Goal: Task Accomplishment & Management: Manage account settings

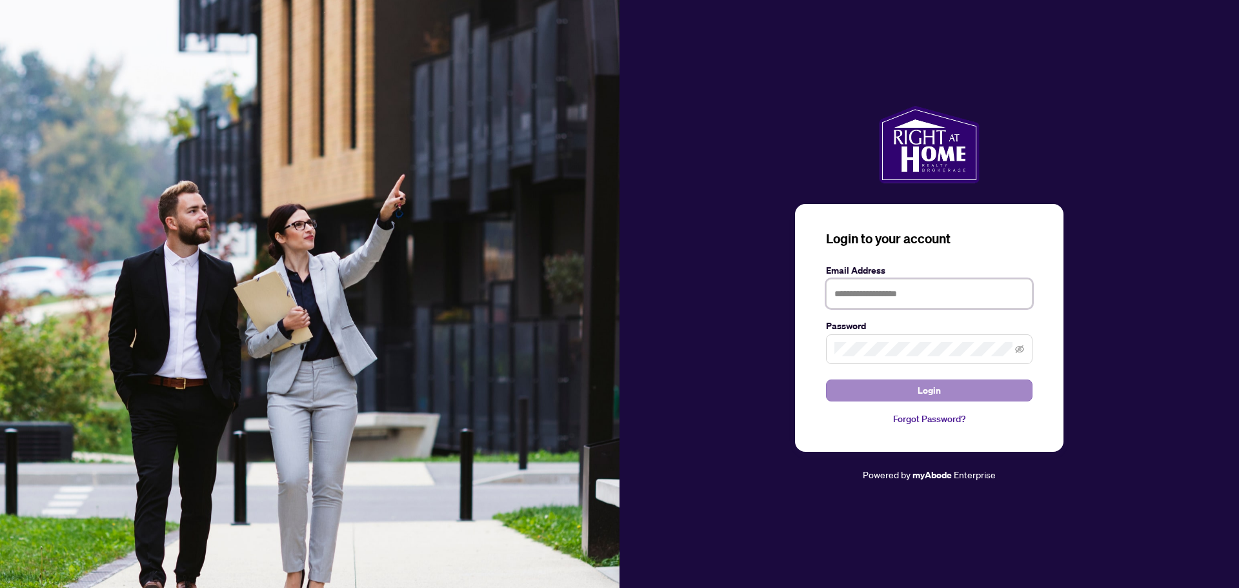
type input "**********"
click at [943, 391] on button "Login" at bounding box center [929, 390] width 207 height 22
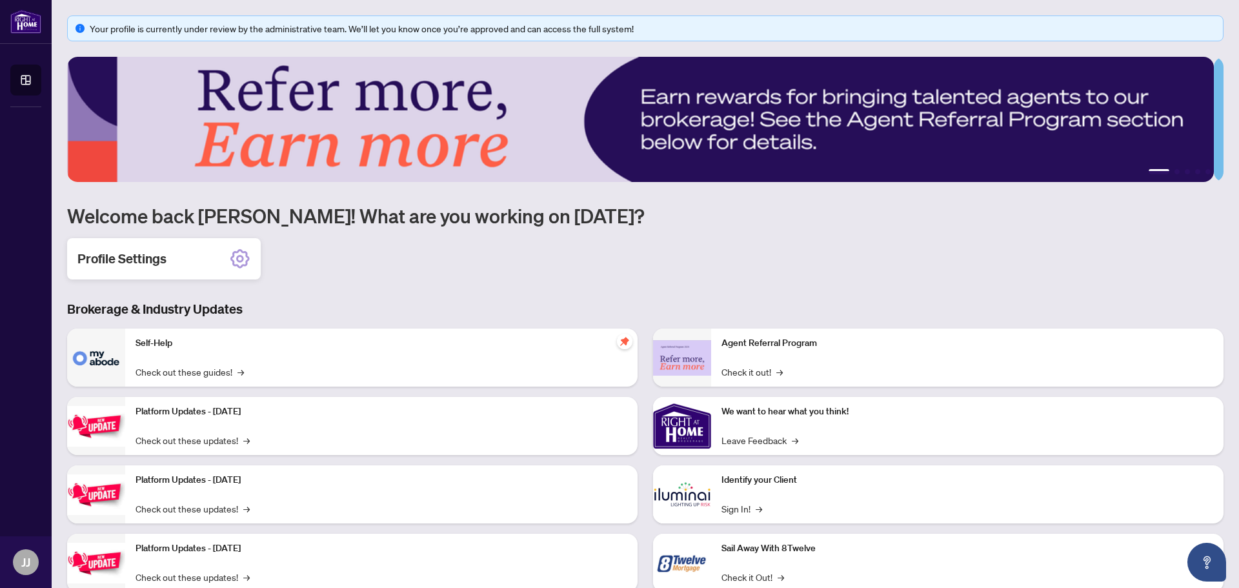
click at [106, 247] on div "Profile Settings" at bounding box center [164, 258] width 194 height 41
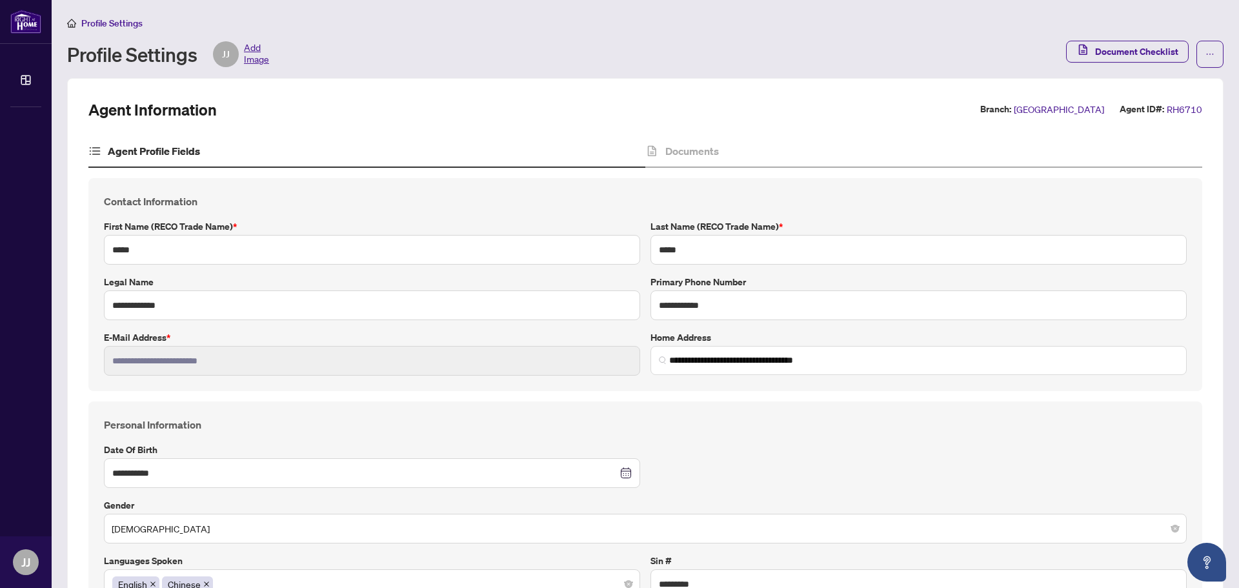
click at [253, 57] on span "Add Image" at bounding box center [256, 54] width 25 height 26
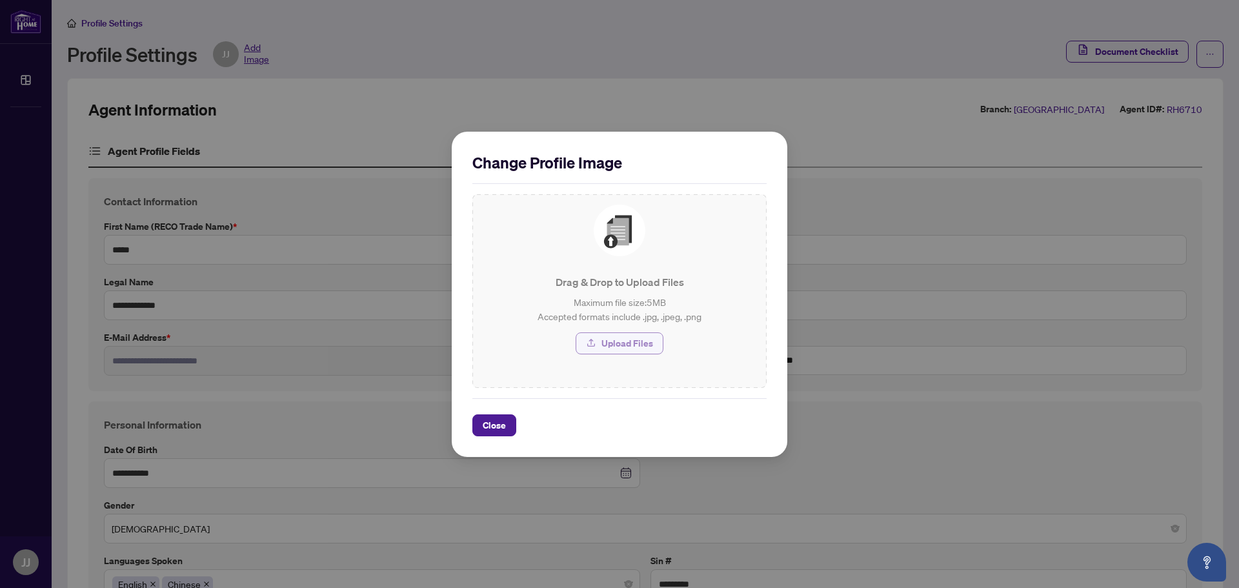
click at [616, 341] on span "Upload Files" at bounding box center [628, 343] width 52 height 21
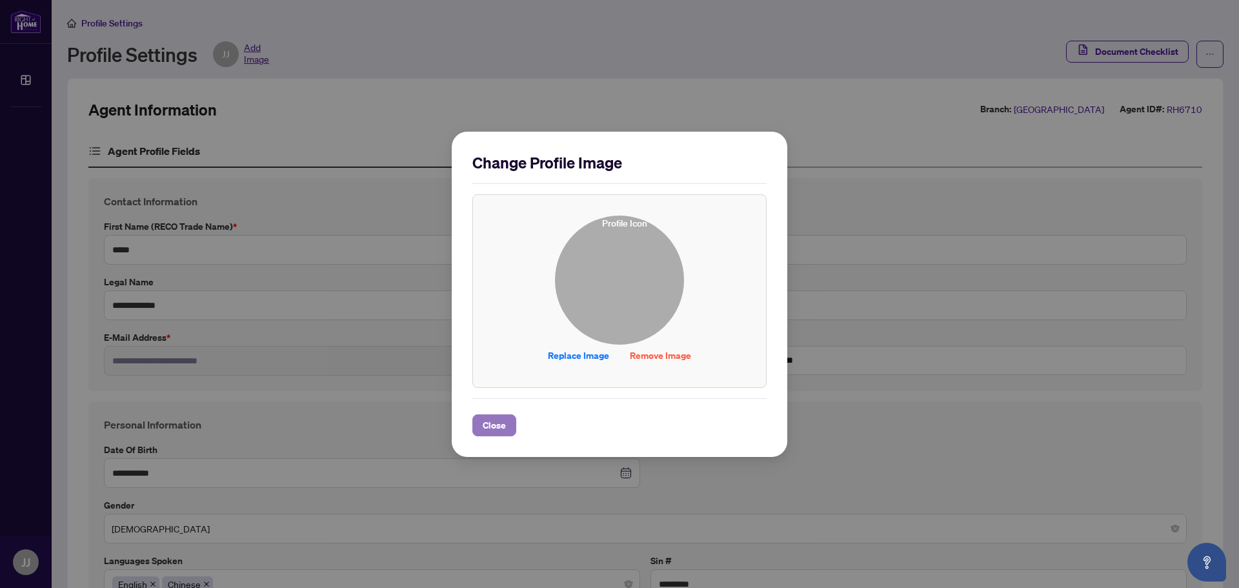
click at [507, 429] on button "Close" at bounding box center [494, 425] width 44 height 22
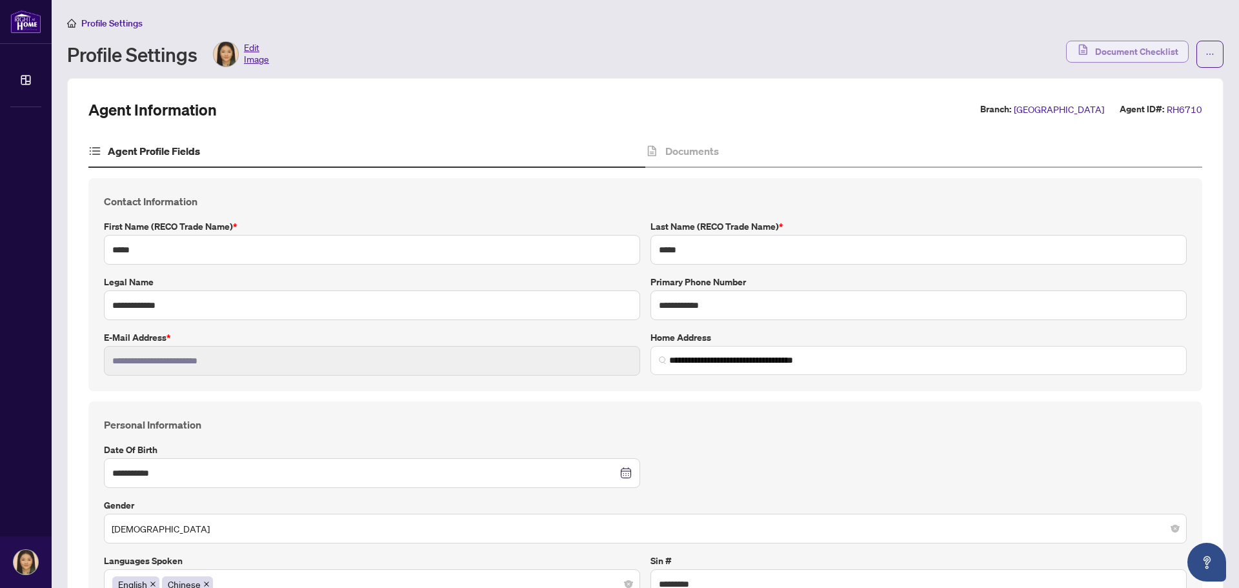
click at [1122, 46] on span "Document Checklist" at bounding box center [1136, 51] width 83 height 21
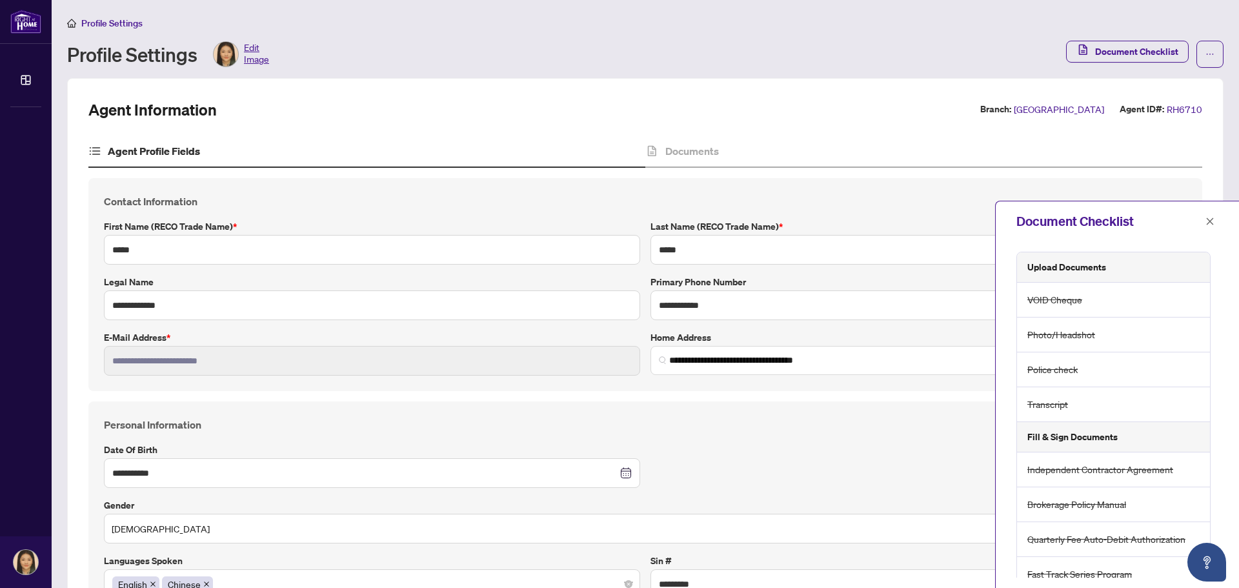
scroll to position [61, 0]
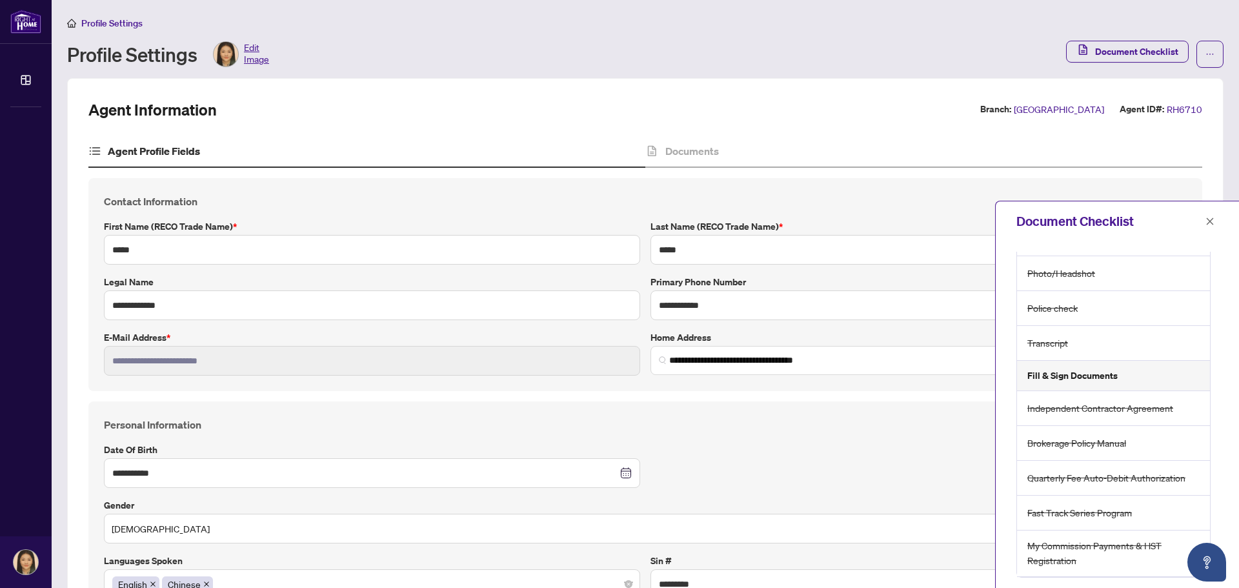
click at [876, 482] on div "**********" at bounding box center [645, 508] width 1093 height 182
click at [1213, 225] on icon "close" at bounding box center [1210, 221] width 7 height 7
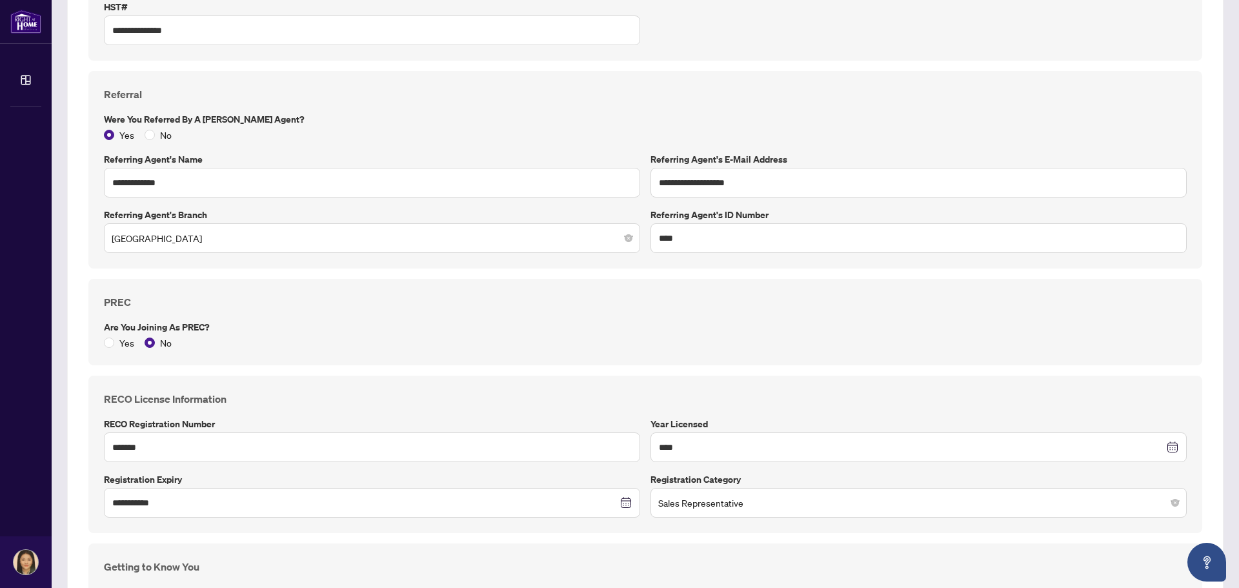
scroll to position [853, 0]
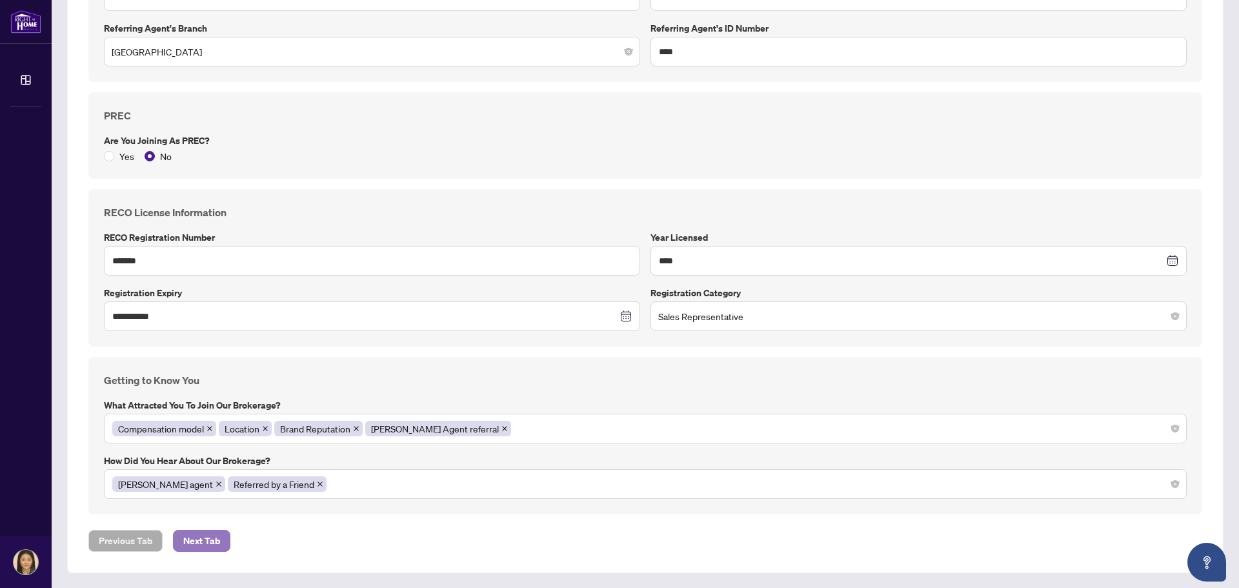
click at [216, 543] on span "Next Tab" at bounding box center [201, 541] width 37 height 21
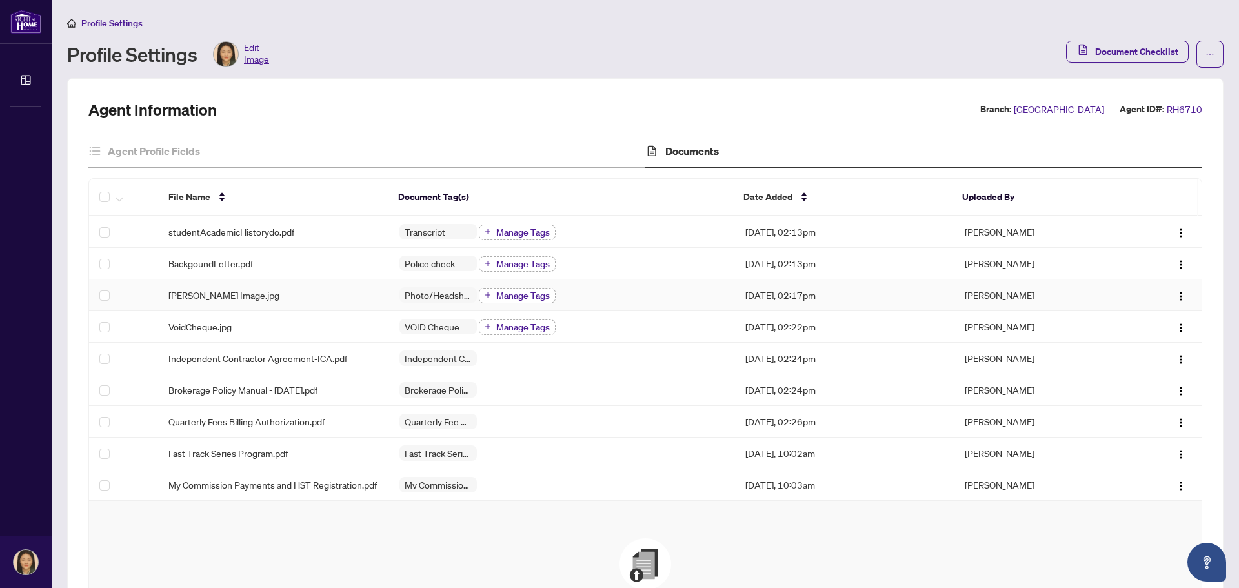
click at [524, 293] on span "Manage Tags" at bounding box center [523, 295] width 54 height 9
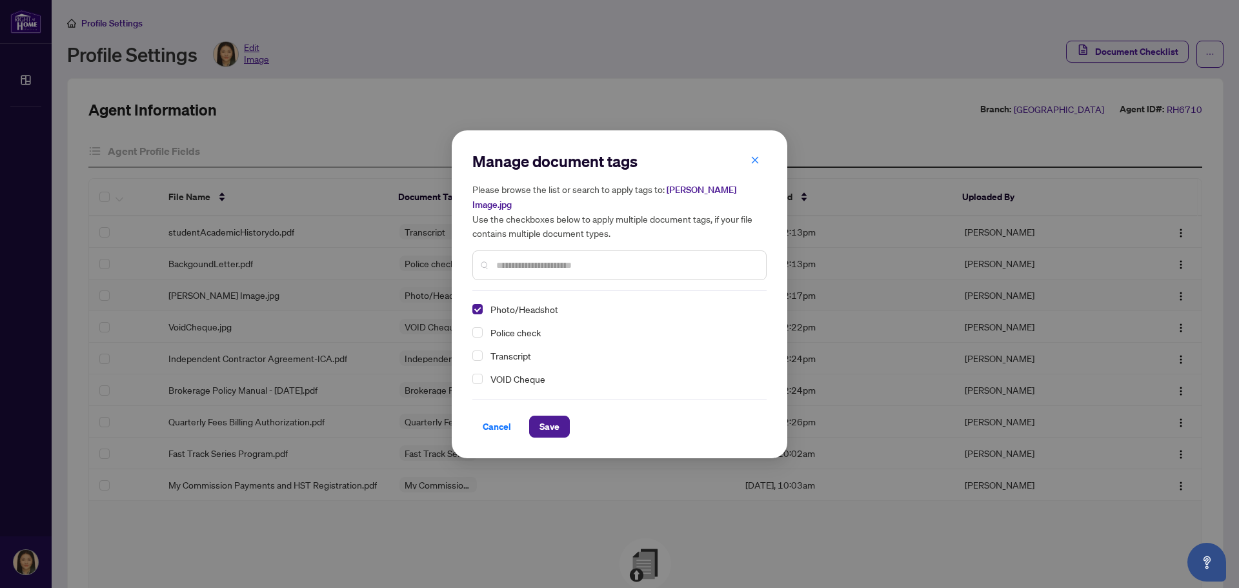
click at [534, 263] on input "text" at bounding box center [625, 265] width 259 height 14
click at [691, 198] on span "[PERSON_NAME] Image.jpg" at bounding box center [604, 197] width 264 height 26
click at [555, 267] on div at bounding box center [619, 265] width 294 height 30
click at [753, 164] on icon "close" at bounding box center [755, 160] width 7 height 7
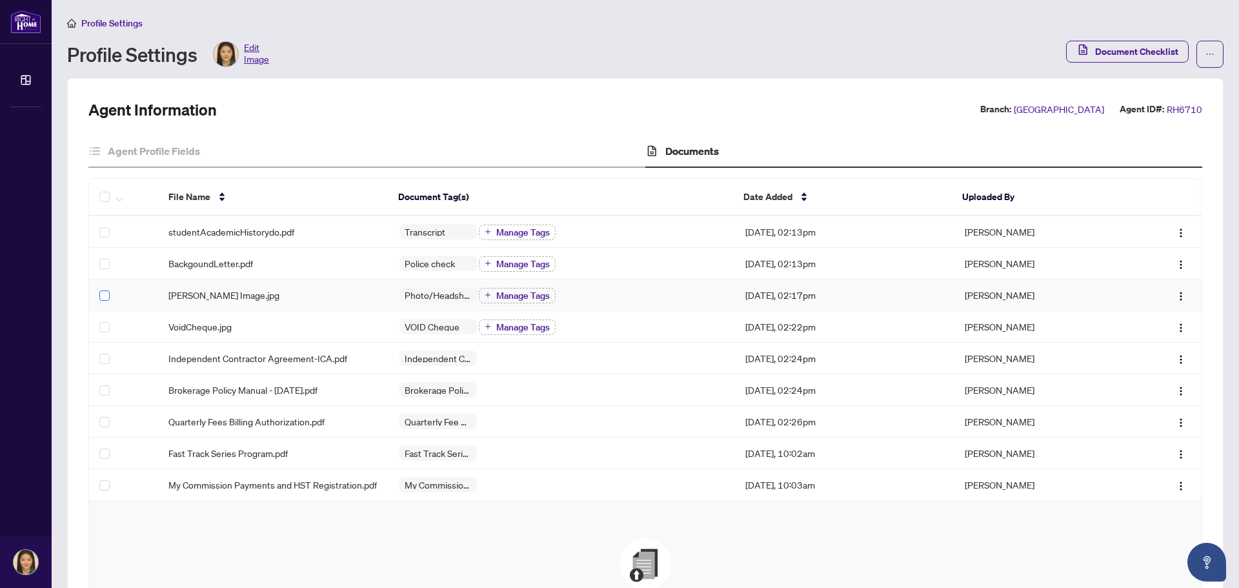
click at [99, 300] on label at bounding box center [104, 295] width 10 height 14
click at [1176, 293] on img "button" at bounding box center [1181, 296] width 10 height 10
click at [485, 292] on icon "plus" at bounding box center [488, 295] width 6 height 6
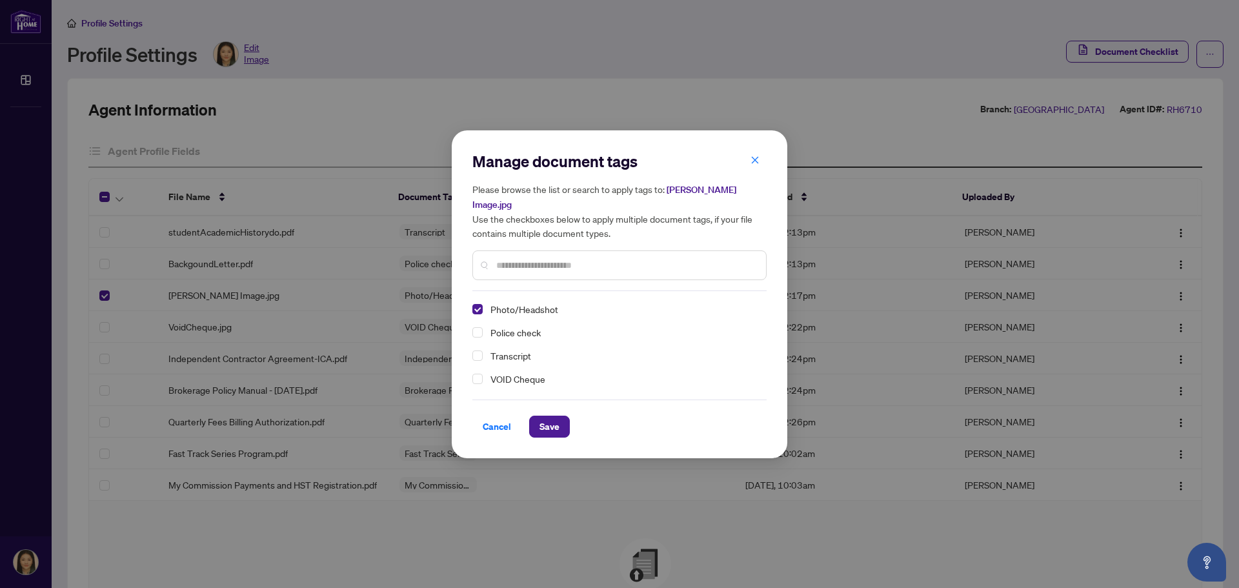
click at [581, 263] on input "text" at bounding box center [625, 265] width 259 height 14
click at [714, 200] on span "[PERSON_NAME] Image.jpg" at bounding box center [604, 197] width 264 height 26
click at [754, 165] on icon "close" at bounding box center [755, 160] width 9 height 9
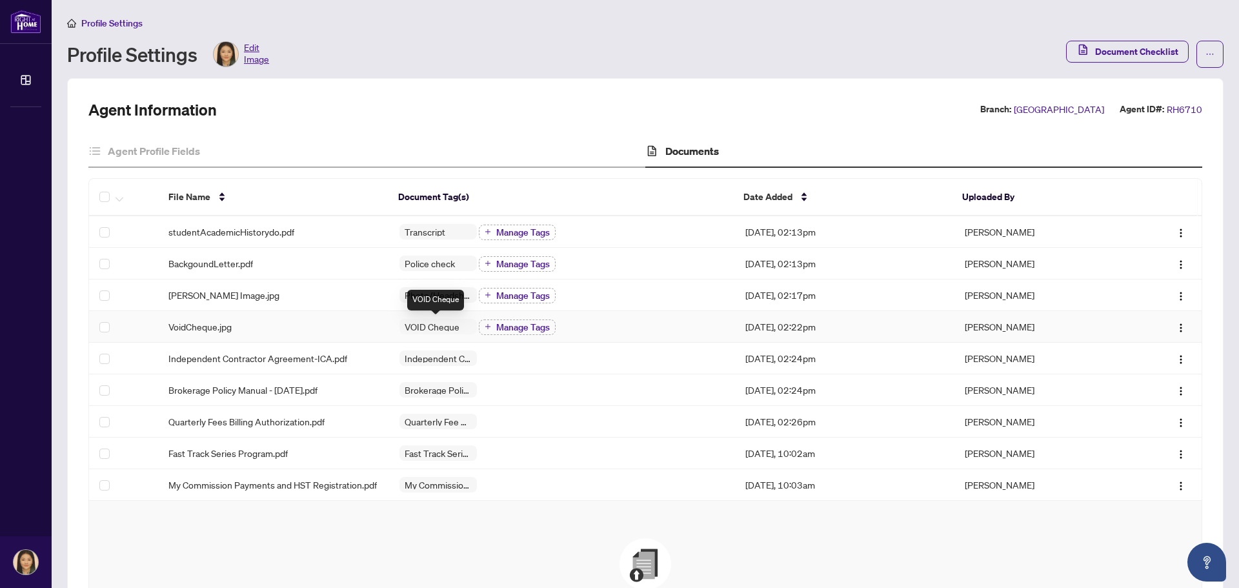
scroll to position [215, 0]
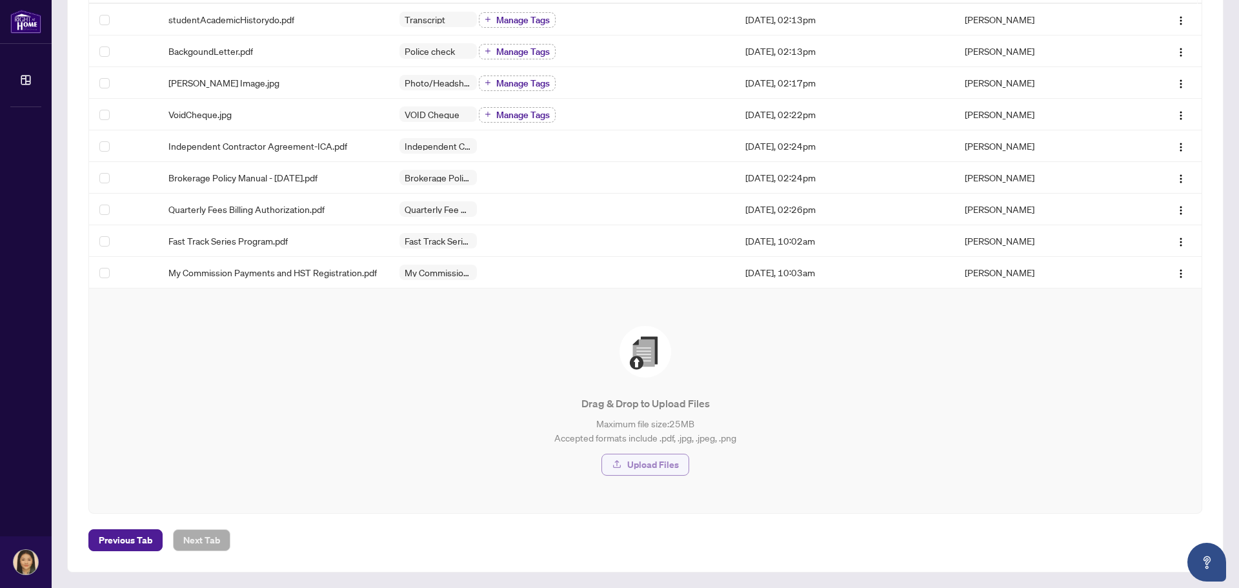
click at [621, 467] on button "Upload Files" at bounding box center [646, 465] width 88 height 22
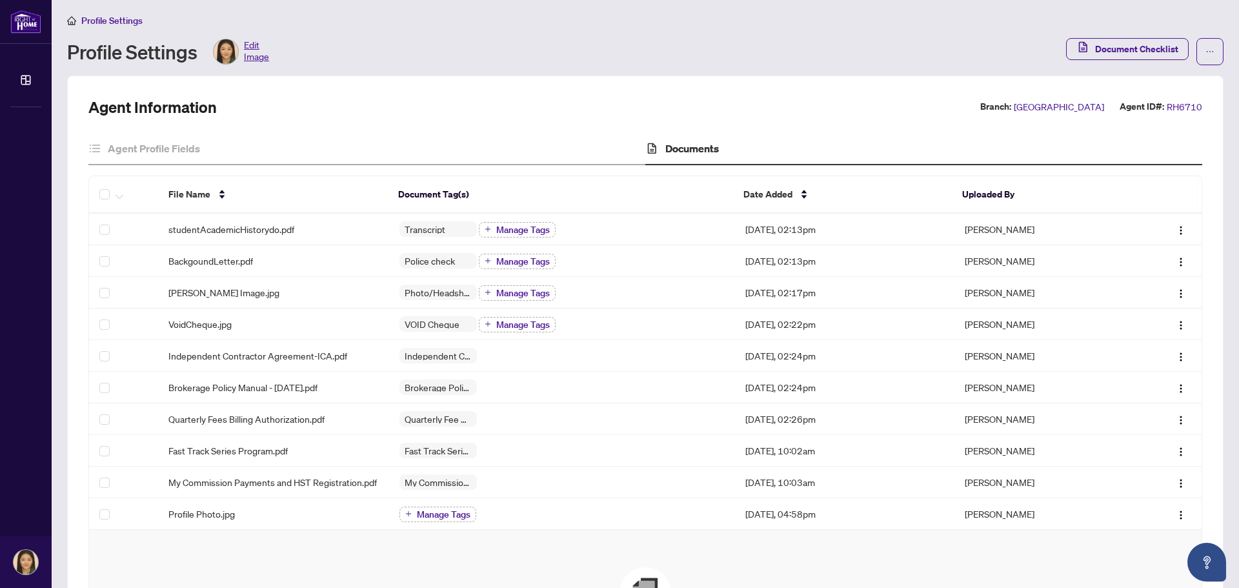
scroll to position [0, 0]
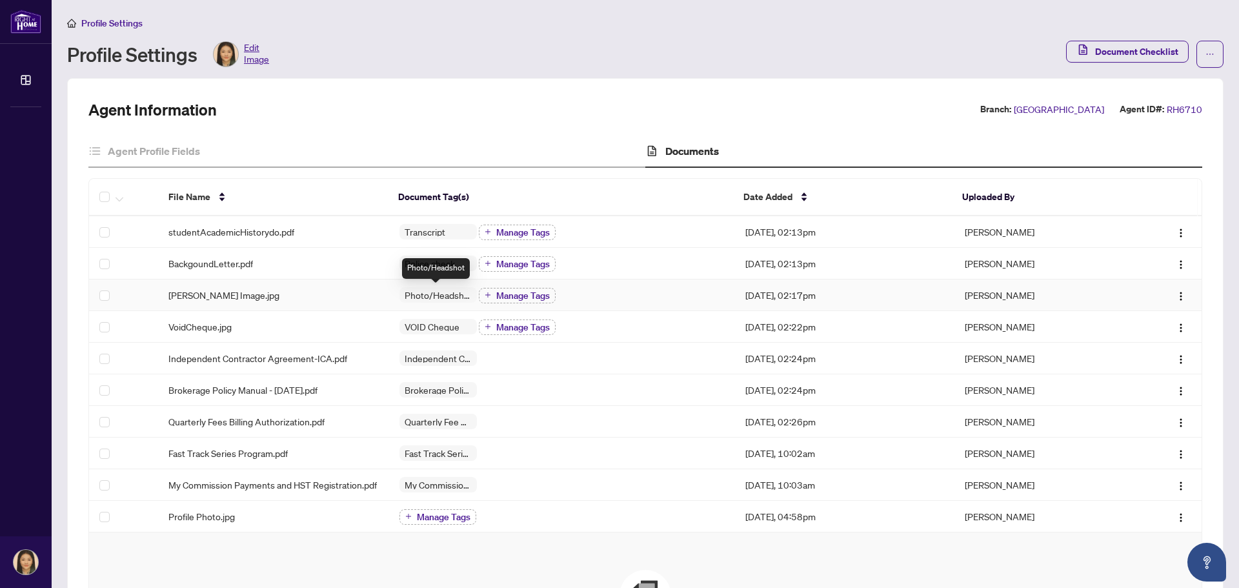
click at [425, 294] on span "Photo/Headshot" at bounding box center [438, 294] width 77 height 9
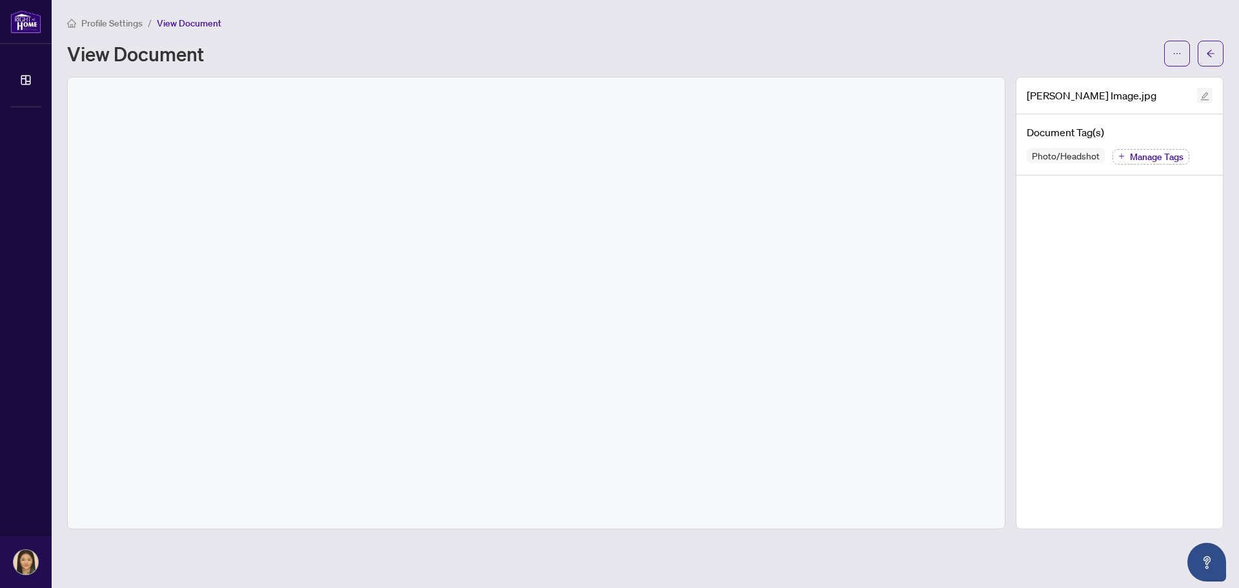
click at [1205, 98] on icon "edit" at bounding box center [1204, 96] width 9 height 9
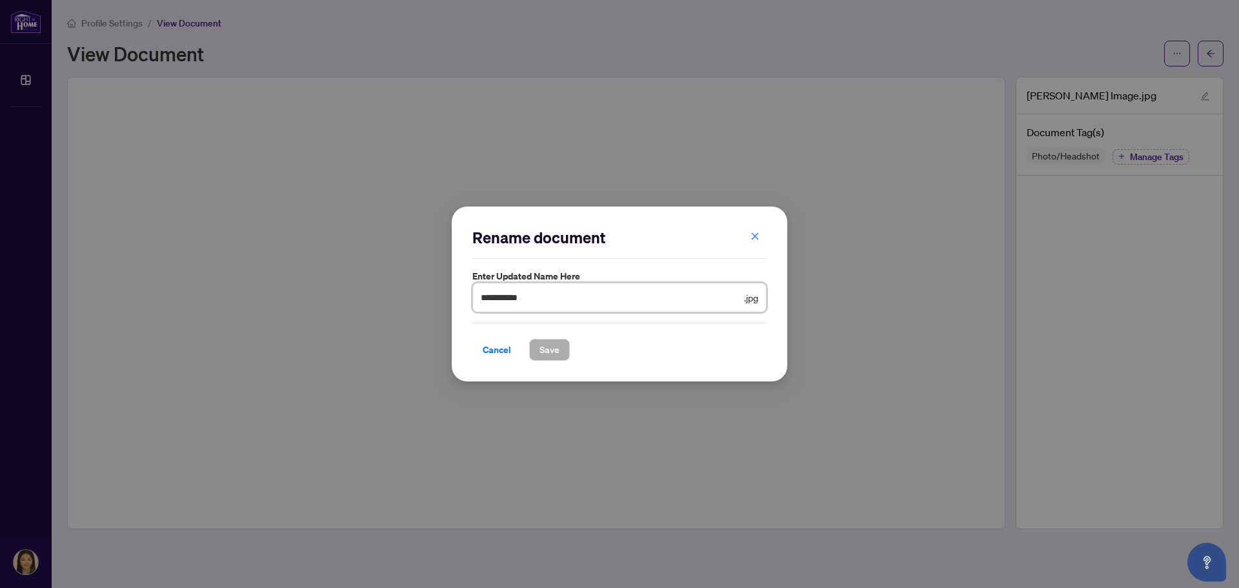
click at [516, 301] on input "**********" at bounding box center [611, 297] width 261 height 14
click at [539, 292] on input "**********" at bounding box center [611, 297] width 261 height 14
click at [492, 349] on span "Cancel" at bounding box center [497, 349] width 28 height 21
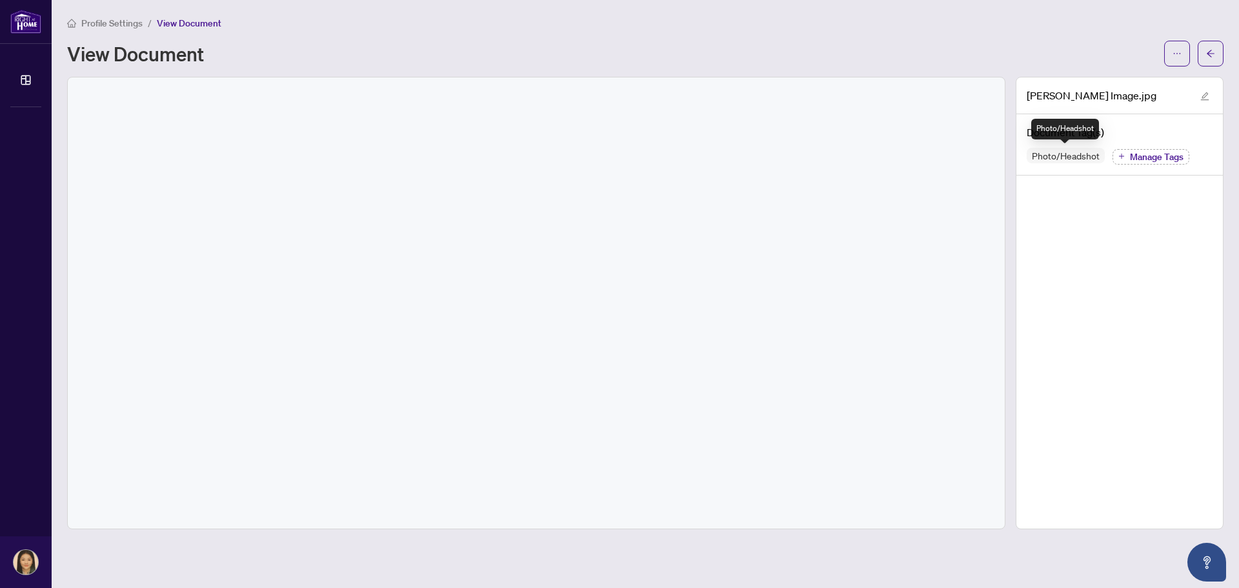
click at [1070, 156] on span "Photo/Headshot" at bounding box center [1066, 155] width 78 height 9
click at [1121, 157] on icon "plus" at bounding box center [1121, 156] width 6 height 6
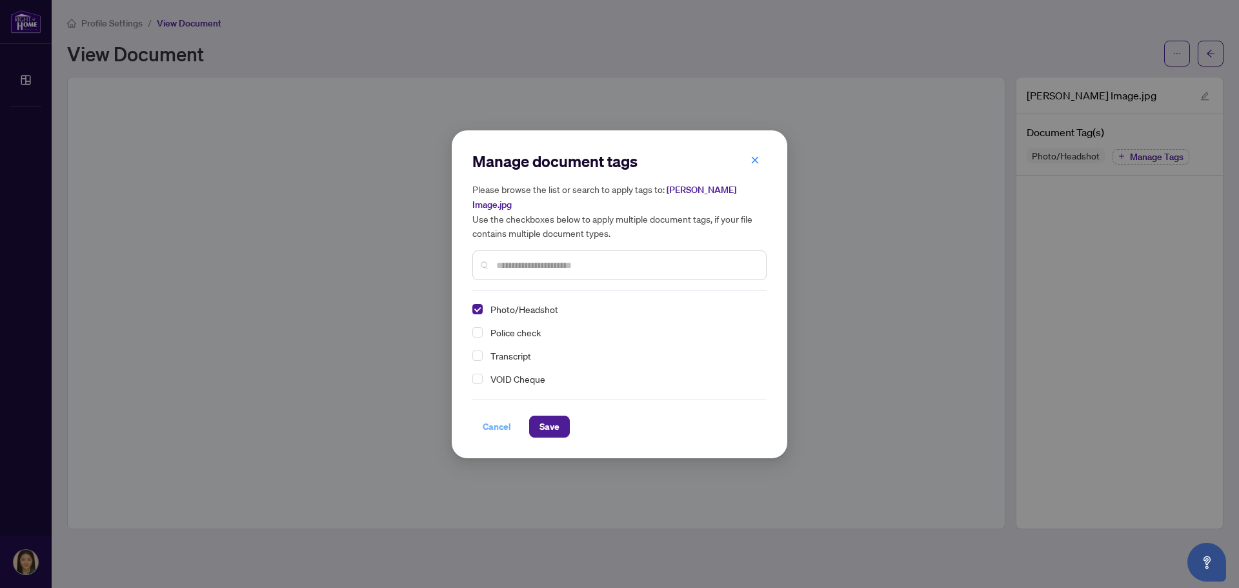
click at [489, 416] on span "Cancel" at bounding box center [497, 426] width 28 height 21
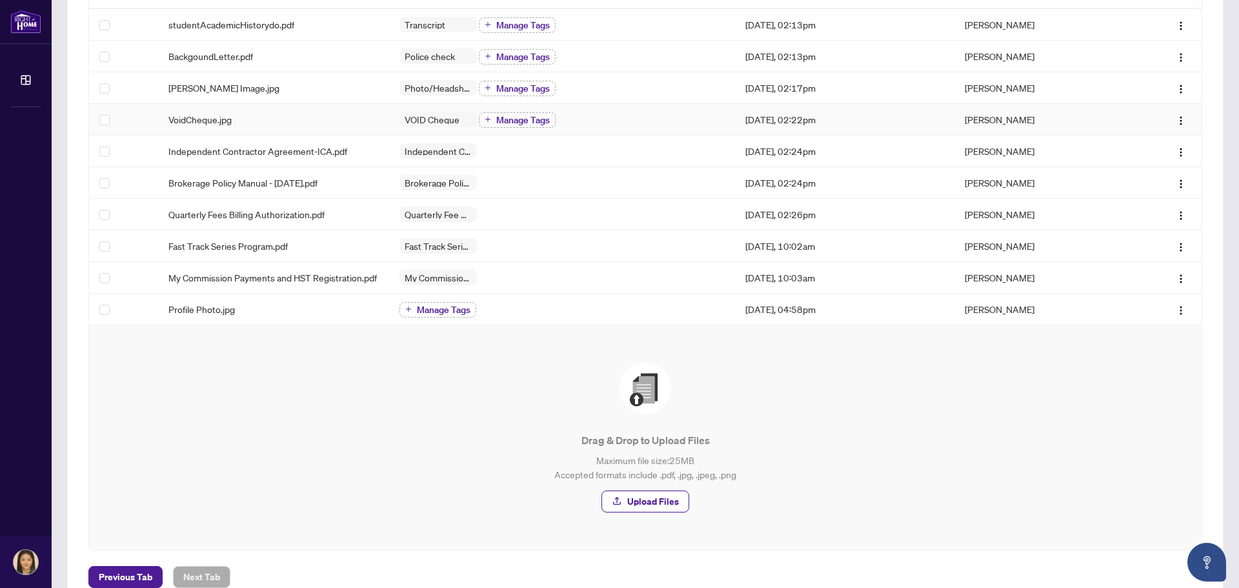
scroll to position [215, 0]
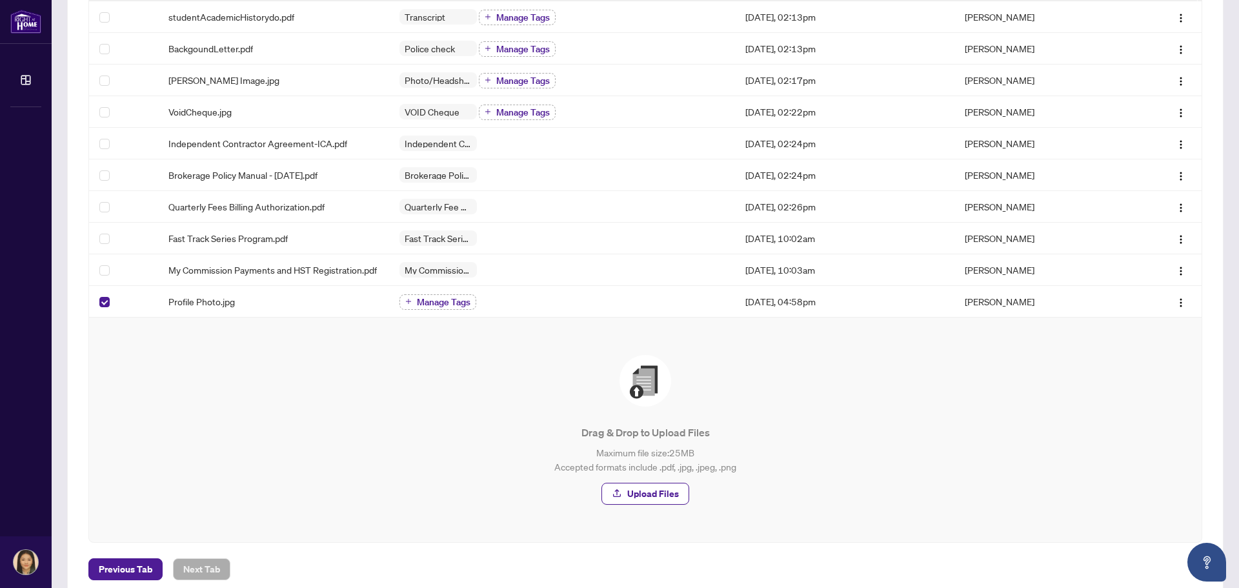
drag, startPoint x: 236, startPoint y: 309, endPoint x: 208, endPoint y: 367, distance: 64.7
click at [208, 367] on div "Drag & Drop to Upload Files Maximum file size: 25 MB Accepted formats include .…" at bounding box center [645, 430] width 1061 height 150
click at [409, 304] on icon "plus" at bounding box center [409, 301] width 1 height 5
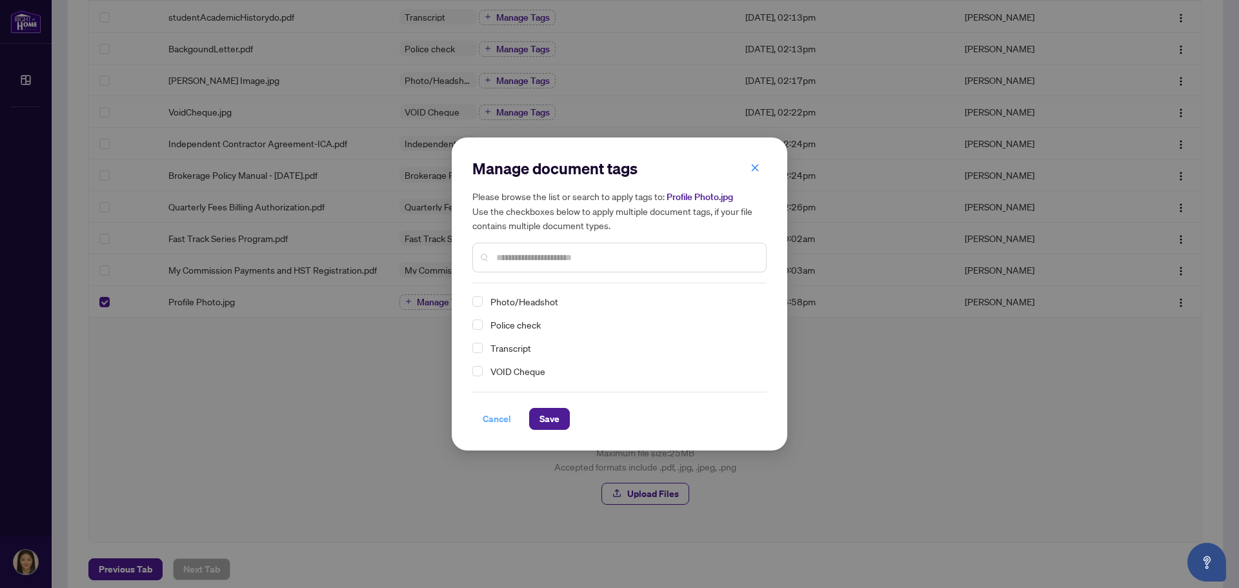
click at [483, 409] on span "Cancel" at bounding box center [497, 419] width 28 height 21
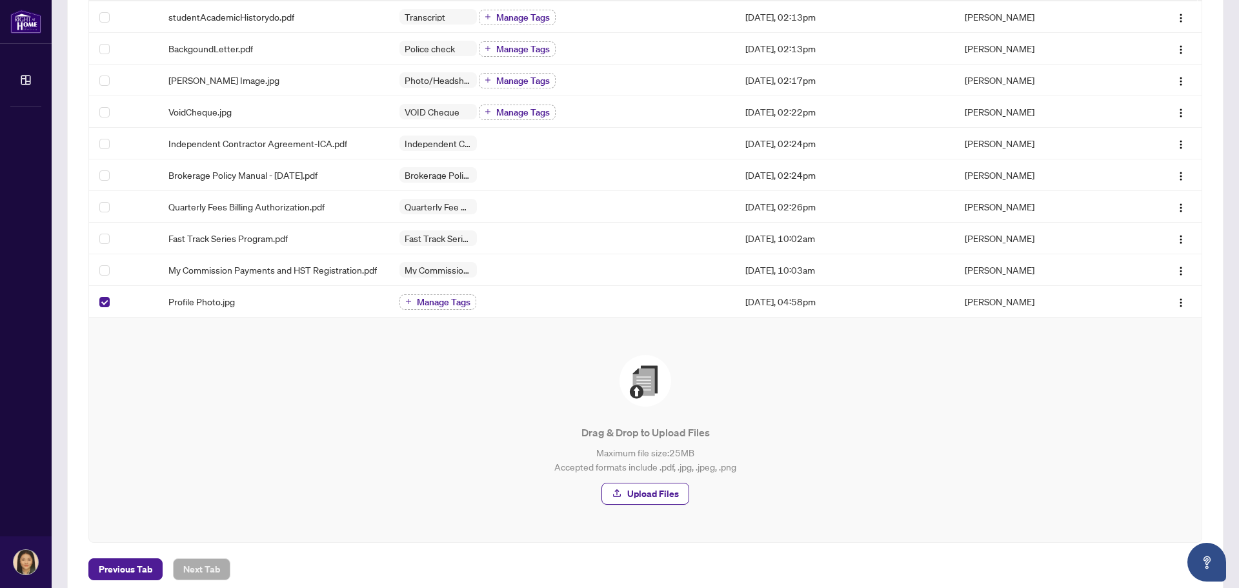
click at [383, 402] on div "Drag & Drop to Upload Files Maximum file size: 25 MB Accepted formats include .…" at bounding box center [645, 430] width 1061 height 150
click at [1176, 308] on img "button" at bounding box center [1181, 303] width 10 height 10
click at [1142, 328] on span "View Document" at bounding box center [1109, 334] width 123 height 14
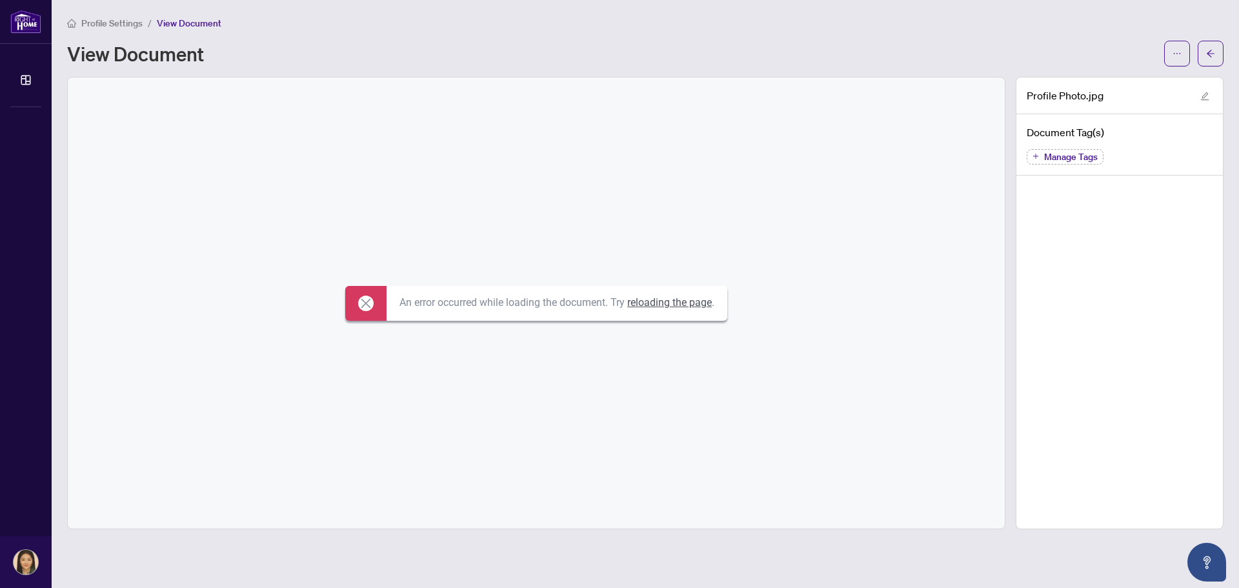
click at [361, 309] on icon at bounding box center [365, 303] width 15 height 15
click at [678, 303] on link "reloading the page" at bounding box center [669, 302] width 85 height 12
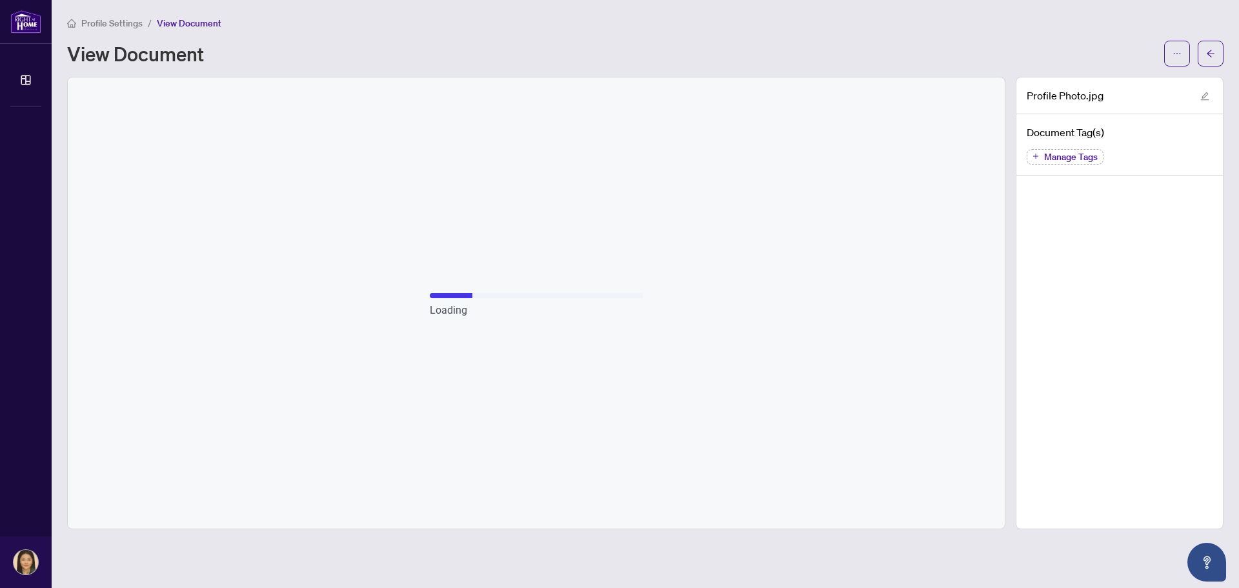
click at [170, 20] on span "View Document" at bounding box center [189, 23] width 65 height 12
click at [1169, 43] on button "button" at bounding box center [1177, 54] width 26 height 26
click at [1216, 54] on button "button" at bounding box center [1211, 54] width 26 height 26
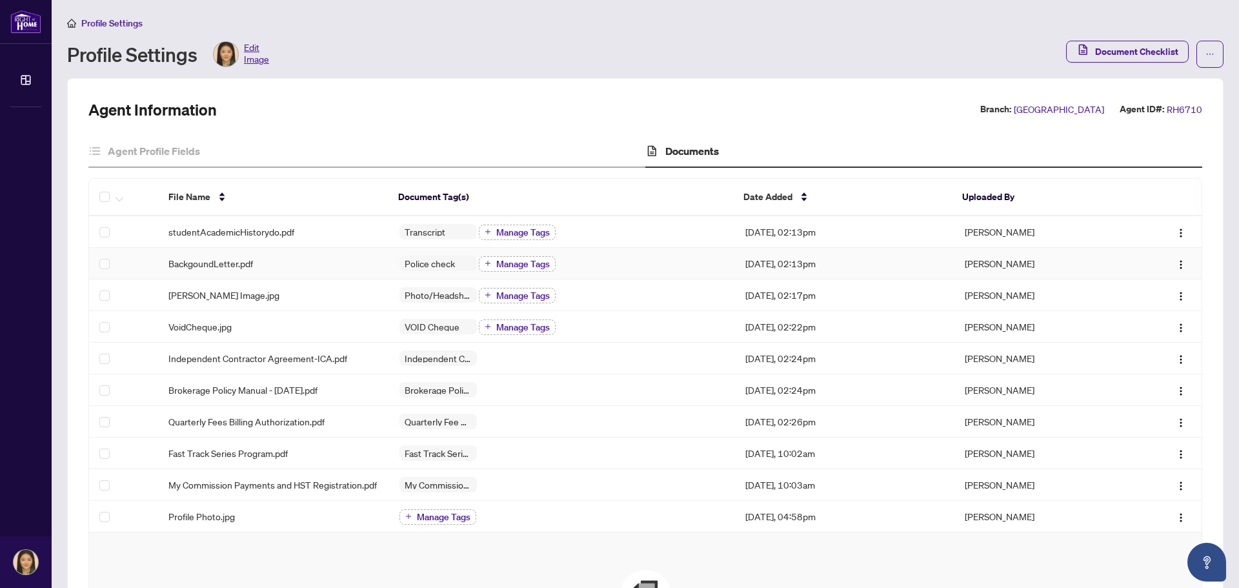
click at [486, 264] on icon "plus" at bounding box center [488, 263] width 6 height 6
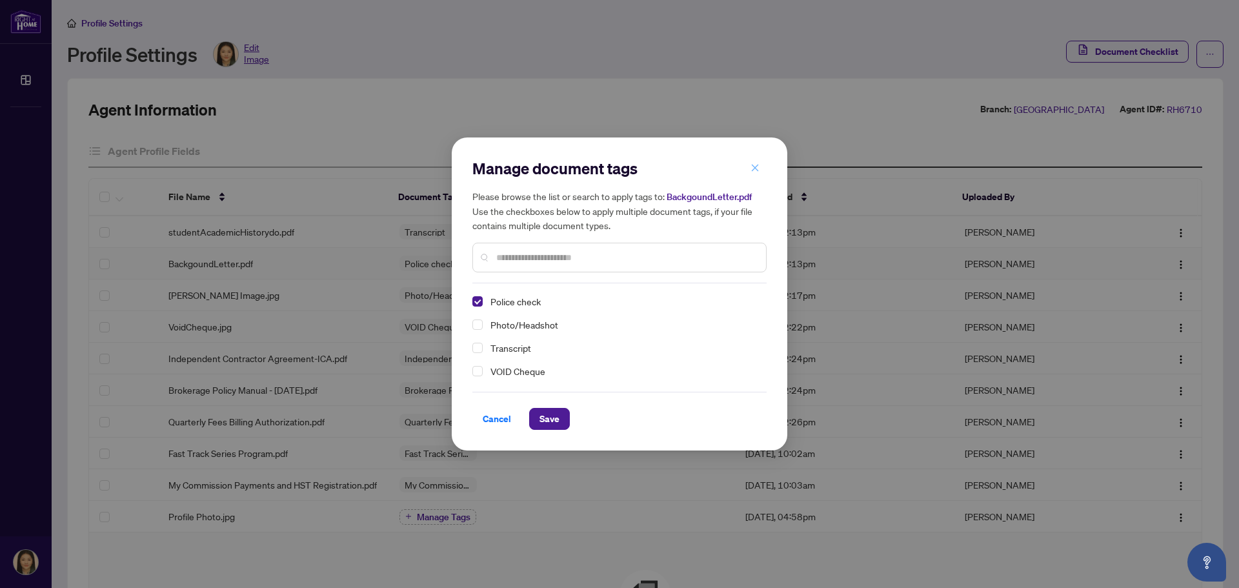
click at [759, 161] on span "button" at bounding box center [755, 167] width 9 height 21
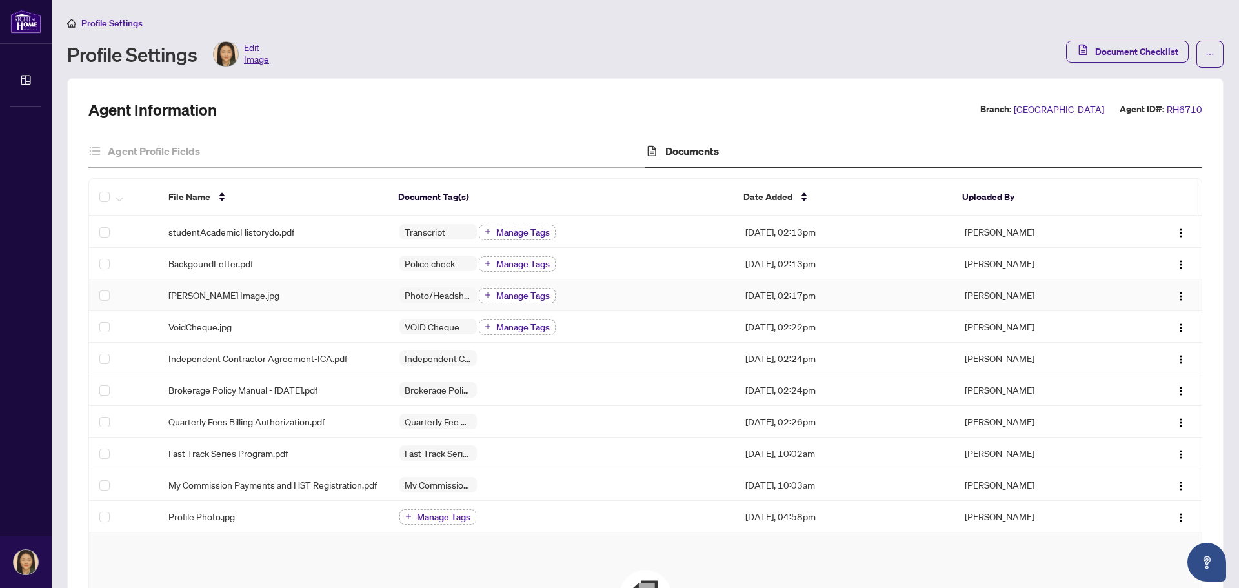
click at [496, 296] on span "Manage Tags" at bounding box center [523, 295] width 54 height 9
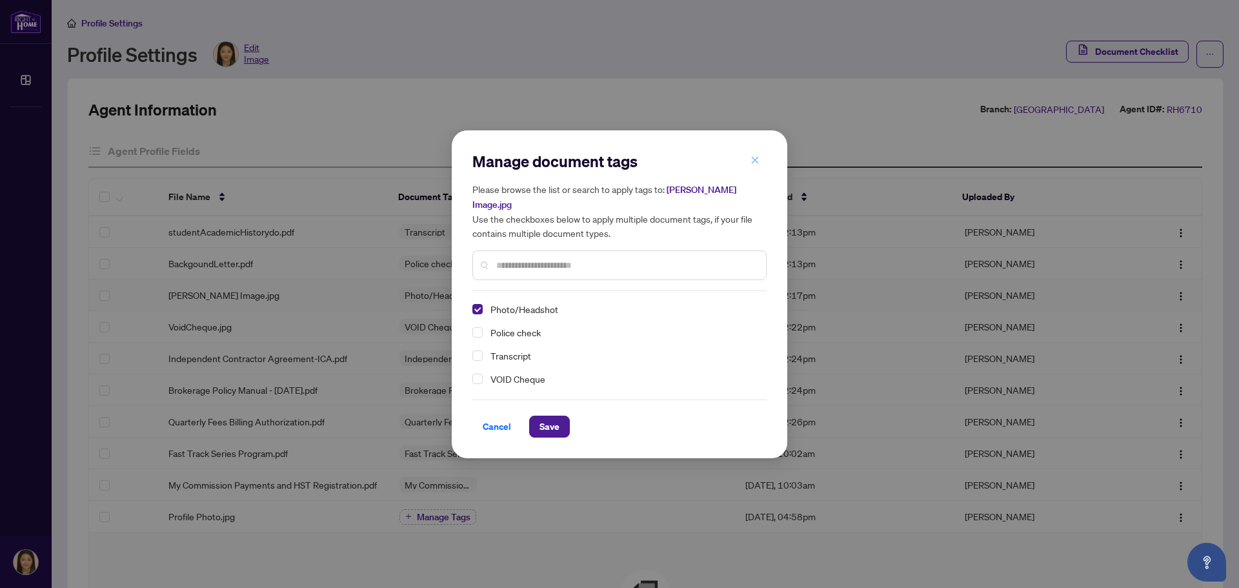
click at [755, 165] on icon "close" at bounding box center [755, 160] width 9 height 9
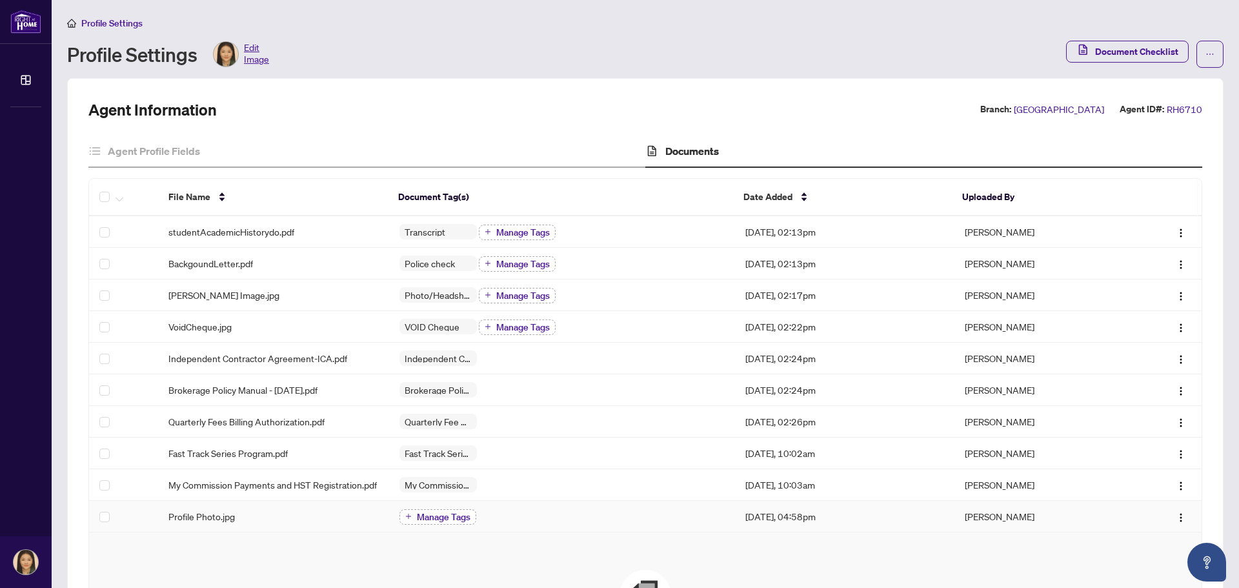
click at [438, 521] on span "Manage Tags" at bounding box center [444, 516] width 54 height 9
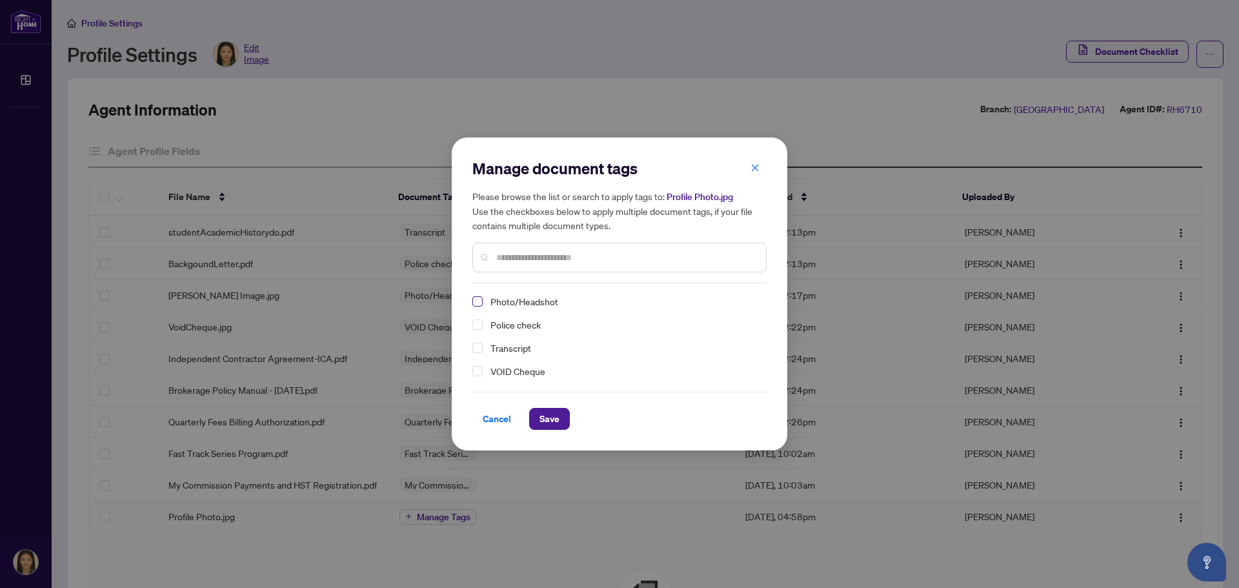
click at [481, 299] on span "Select Photo/Headshot" at bounding box center [477, 301] width 10 height 10
click at [552, 427] on span "Save" at bounding box center [550, 419] width 20 height 21
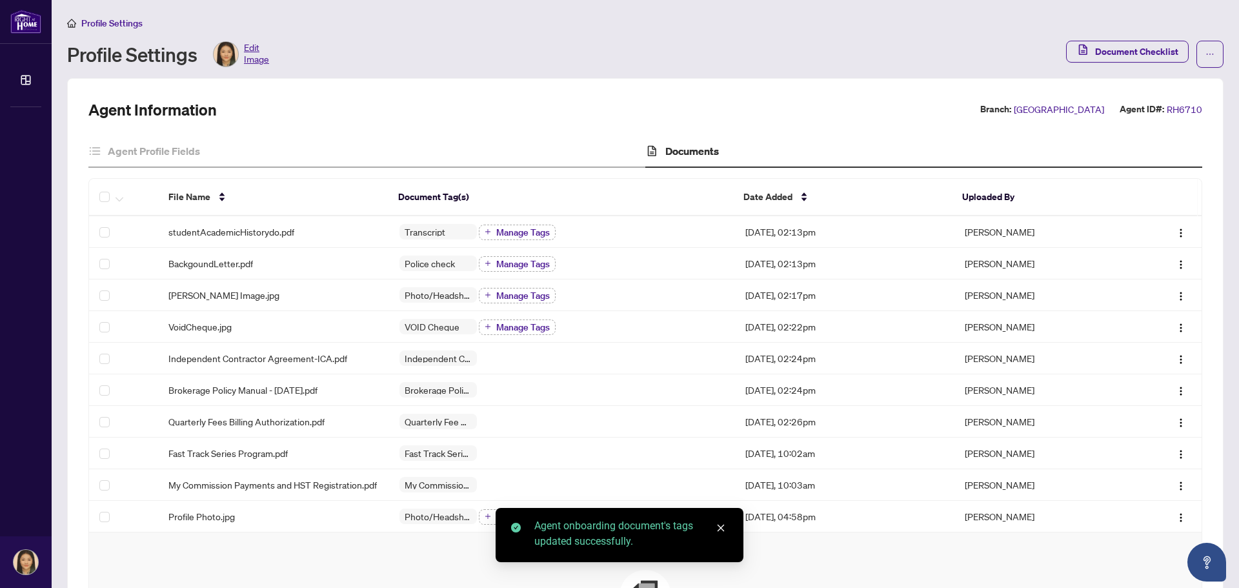
click at [720, 528] on icon "close" at bounding box center [720, 527] width 9 height 9
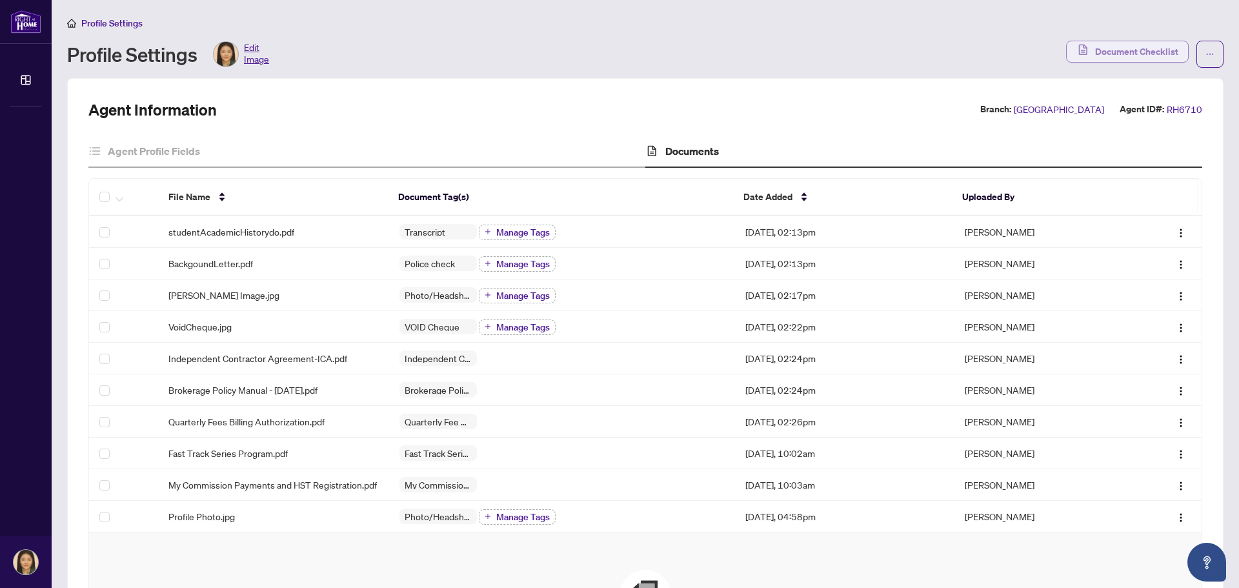
click at [1126, 47] on span "Document Checklist" at bounding box center [1136, 51] width 83 height 21
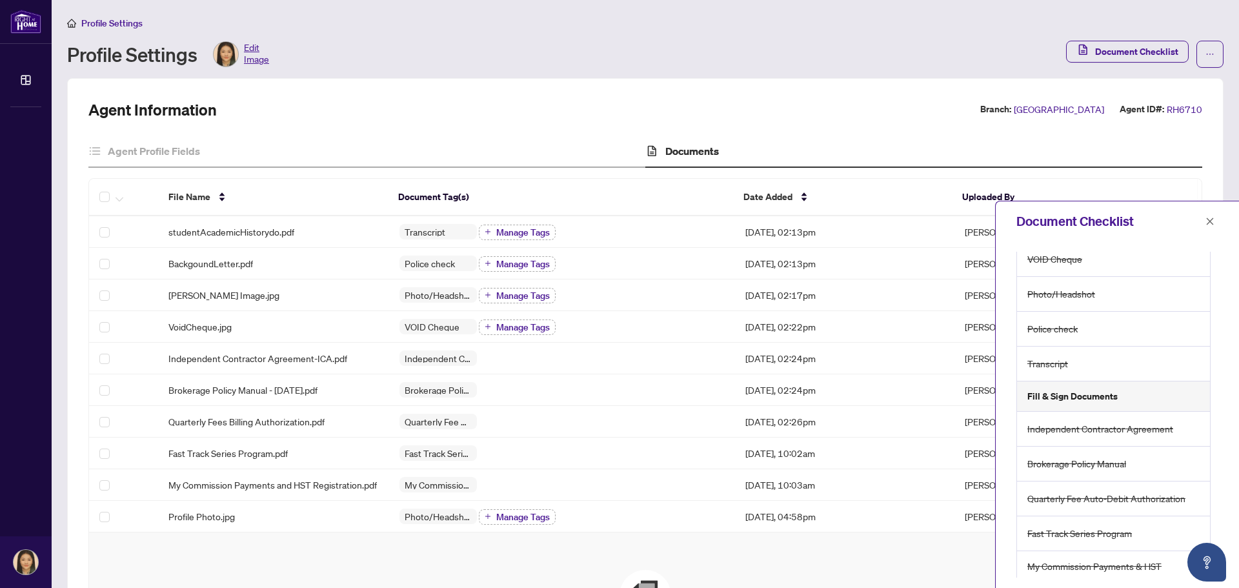
scroll to position [61, 0]
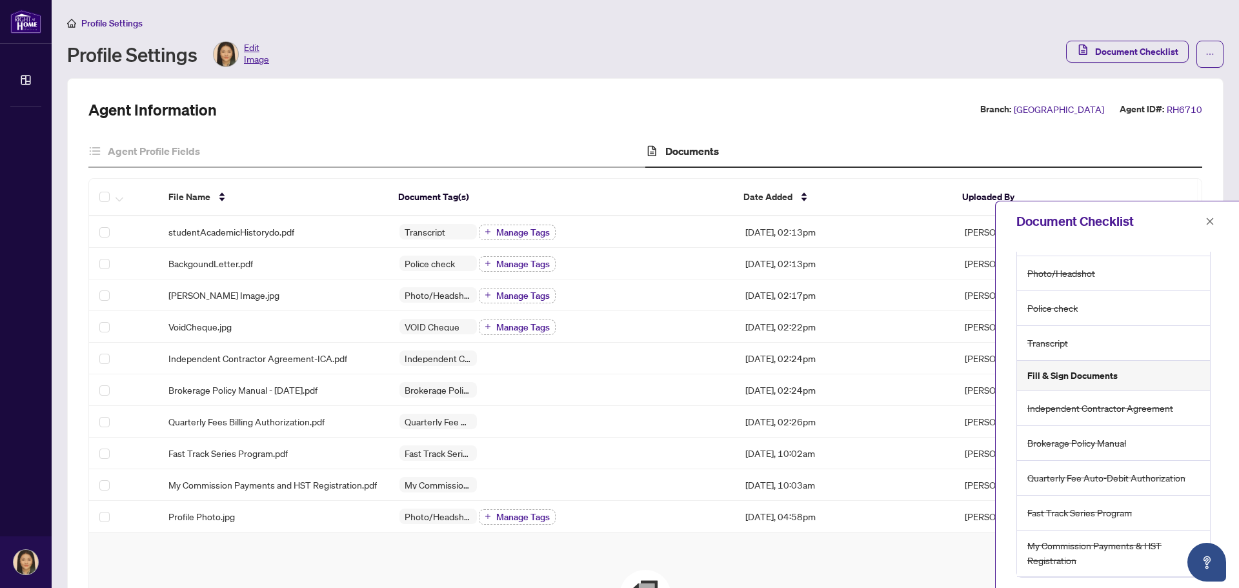
drag, startPoint x: 1215, startPoint y: 221, endPoint x: 1201, endPoint y: 226, distance: 14.9
click at [1214, 223] on button "button" at bounding box center [1210, 221] width 17 height 15
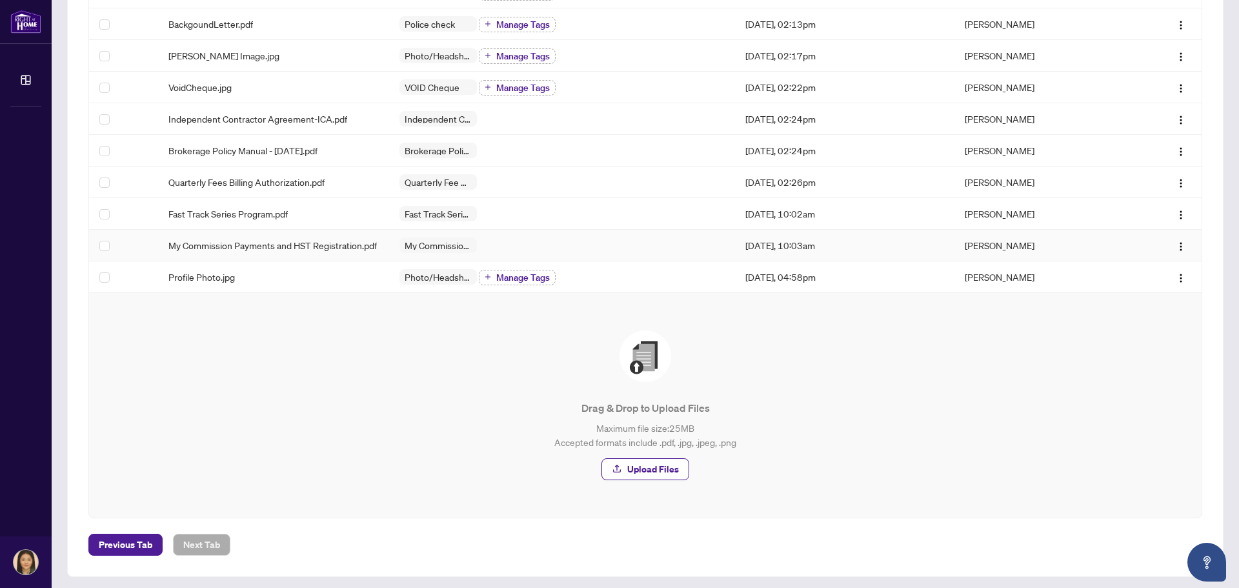
scroll to position [251, 0]
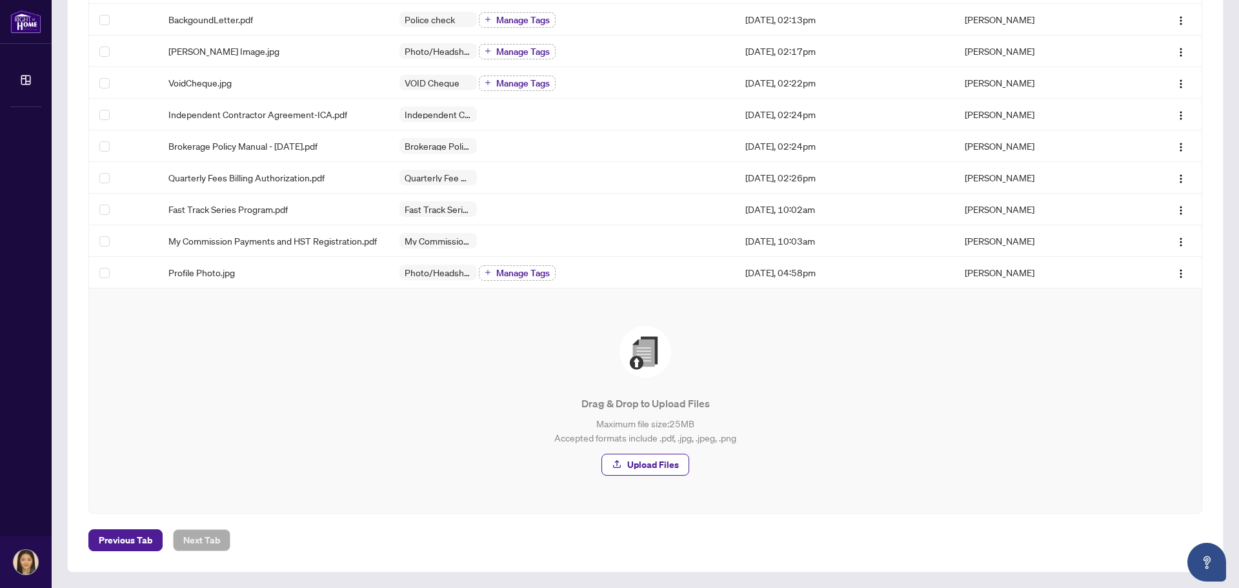
click at [495, 489] on span "Drag & Drop to Upload Files Maximum file size: 25 MB Accepted formats include .…" at bounding box center [646, 401] width 1082 height 194
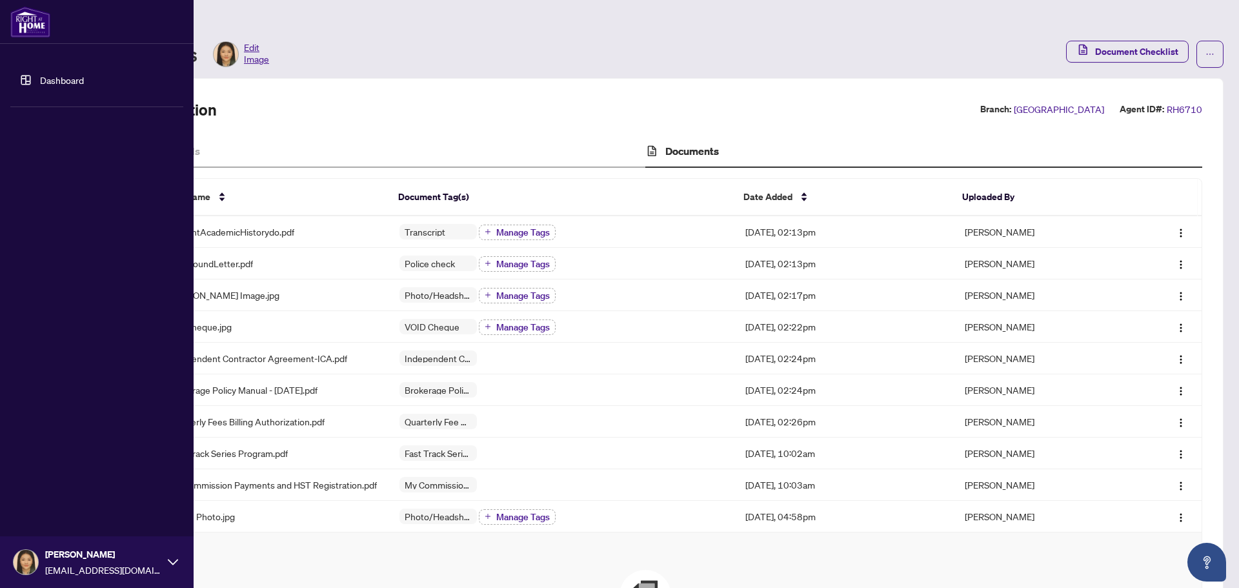
click at [19, 564] on img at bounding box center [26, 562] width 25 height 25
click at [45, 485] on span "Logout" at bounding box center [51, 485] width 29 height 21
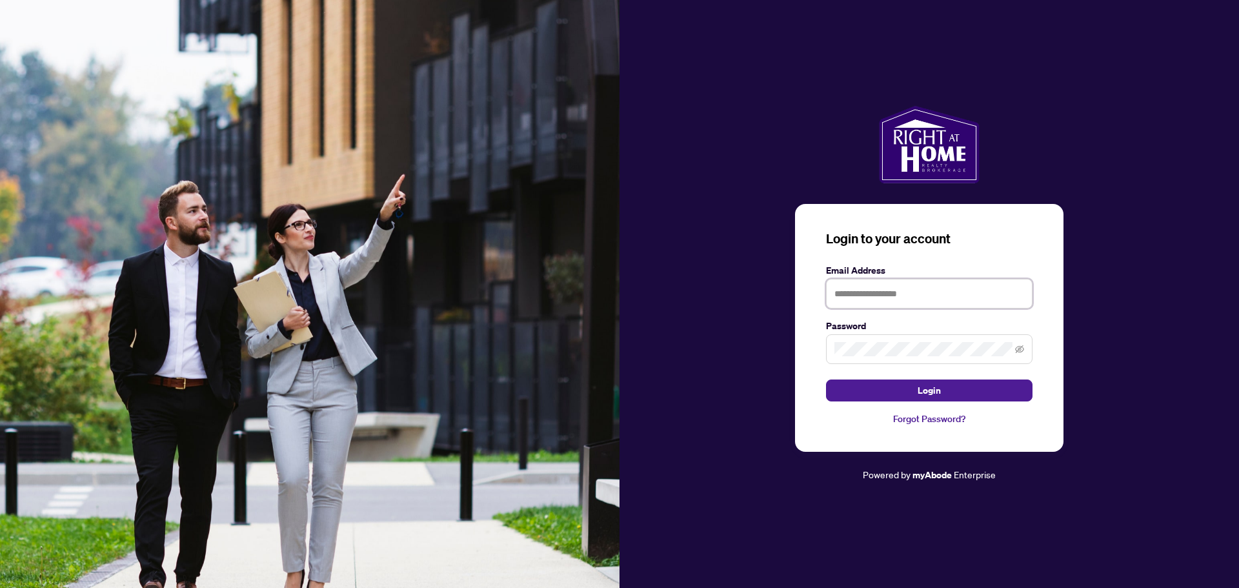
type input "**********"
click at [727, 169] on div at bounding box center [930, 144] width 620 height 77
